Goal: Task Accomplishment & Management: Manage account settings

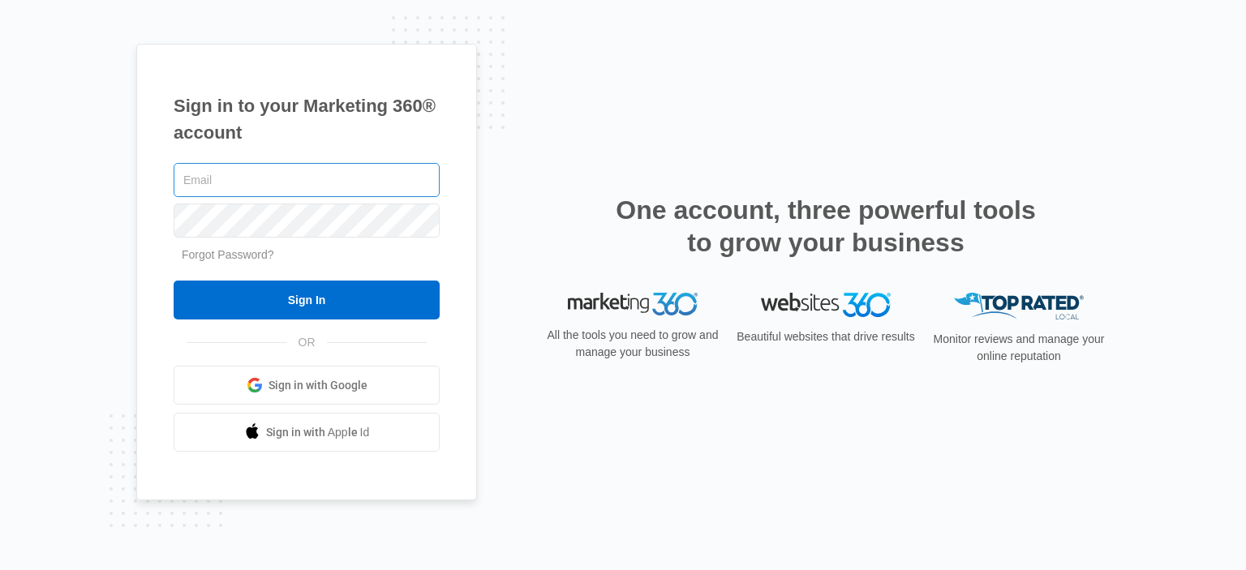
click at [213, 174] on input "text" at bounding box center [307, 180] width 266 height 34
type input "[EMAIL_ADDRESS][DOMAIN_NAME]"
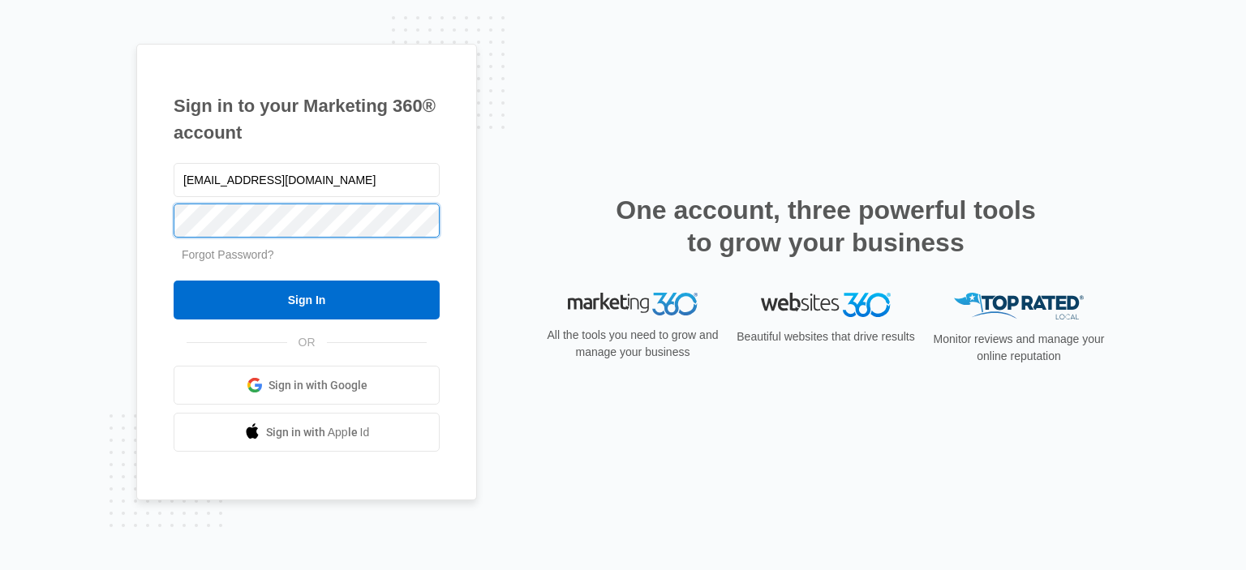
click at [174, 281] on input "Sign In" at bounding box center [307, 300] width 266 height 39
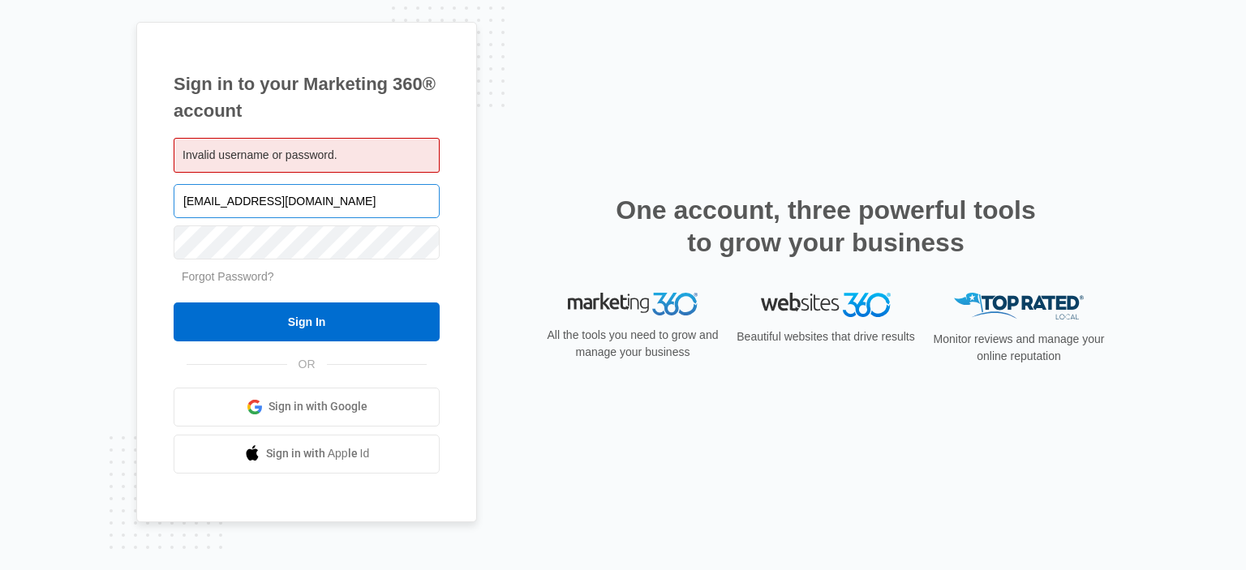
click at [359, 193] on input "[EMAIL_ADDRESS][DOMAIN_NAME]" at bounding box center [307, 201] width 266 height 34
click at [174, 303] on input "Sign In" at bounding box center [307, 322] width 266 height 39
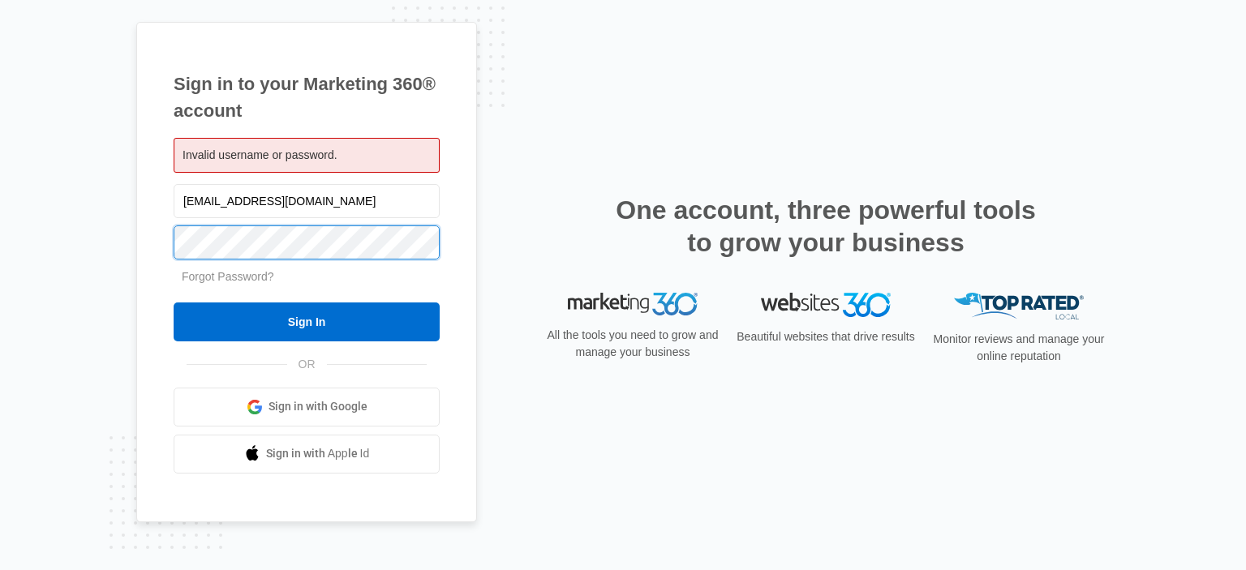
click at [174, 303] on input "Sign In" at bounding box center [307, 322] width 266 height 39
